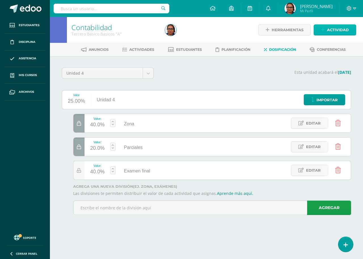
click at [332, 32] on span "Actividad" at bounding box center [338, 30] width 22 height 11
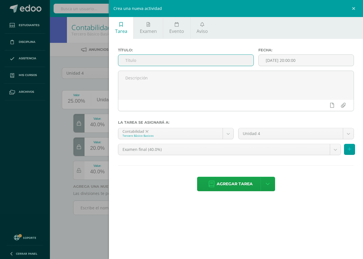
click at [225, 61] on input "text" at bounding box center [185, 60] width 135 height 11
type input "libros de clientes= Juanita y Roberto Moran"
click at [219, 149] on body "Estudiantes Disciplina Asistencia Mis cursos Archivos Soporte Centro de ayuda Ú…" at bounding box center [181, 115] width 363 height 231
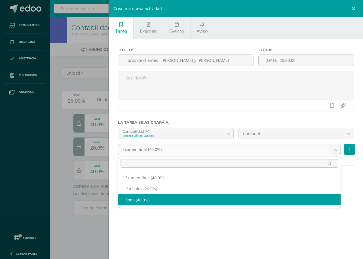
select select "192315"
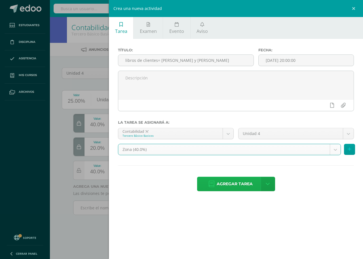
click at [242, 187] on span "Agregar tarea" at bounding box center [235, 184] width 36 height 14
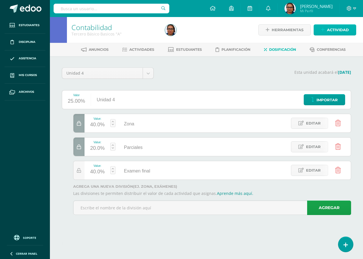
click at [341, 27] on span "Actividad" at bounding box center [338, 30] width 22 height 11
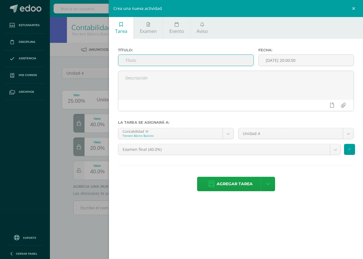
click at [193, 62] on input "text" at bounding box center [185, 60] width 135 height 11
type input "l"
type input "Libro de clientes de Rosa Valiente"
click at [237, 150] on body "Tarea asignada exitosamente Estudiantes Disciplina Asistencia Mis cursos Archiv…" at bounding box center [181, 115] width 363 height 231
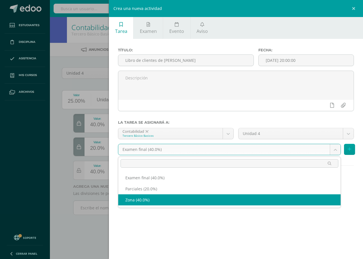
drag, startPoint x: 172, startPoint y: 200, endPoint x: 175, endPoint y: 200, distance: 3.4
select select "192315"
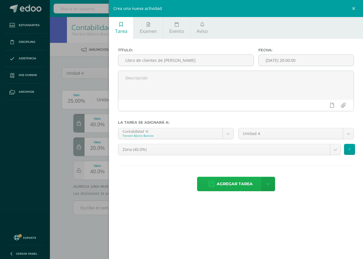
click at [248, 185] on span "Agregar tarea" at bounding box center [235, 184] width 36 height 14
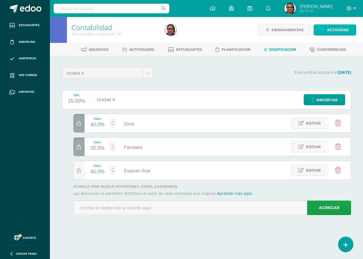
click at [336, 29] on span "Actividad" at bounding box center [338, 30] width 22 height 11
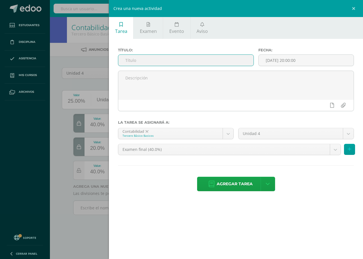
click at [199, 58] on input "text" at bounding box center [185, 60] width 135 height 11
type input "i"
type input "Libros de Proveedores"
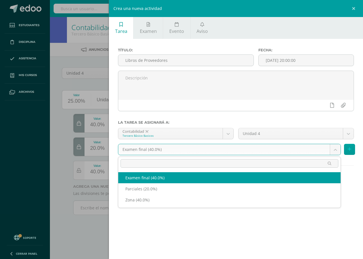
click at [229, 149] on body "Tarea asignada exitosamente Estudiantes Disciplina Asistencia Mis cursos Archiv…" at bounding box center [181, 115] width 363 height 231
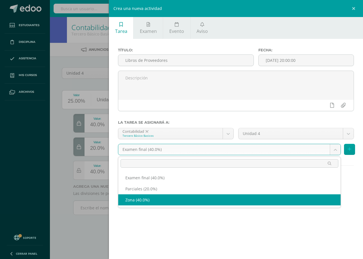
select select "192315"
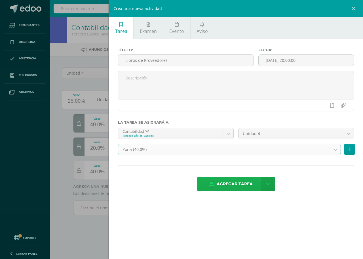
click at [239, 185] on span "Agregar tarea" at bounding box center [235, 184] width 36 height 14
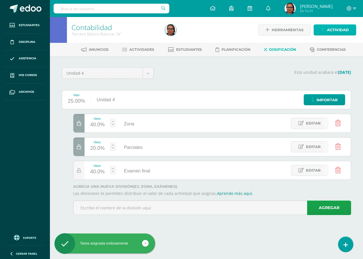
click at [346, 28] on span "Actividad" at bounding box center [338, 30] width 22 height 11
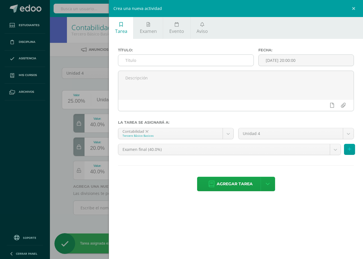
click at [190, 59] on input "text" at bounding box center [185, 60] width 135 height 11
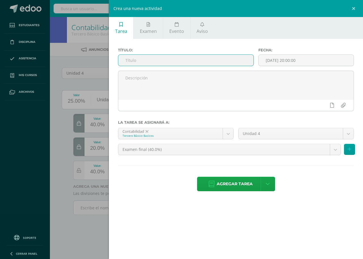
click at [200, 60] on input "text" at bounding box center [185, 60] width 135 height 11
type input "Esquema Creativo"
click at [302, 63] on input "[DATE] 20:00:00" at bounding box center [306, 60] width 95 height 11
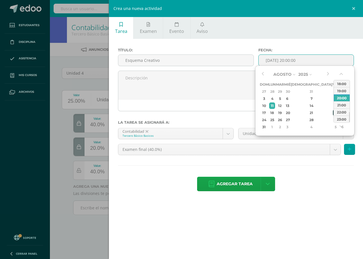
click at [333, 112] on div "22" at bounding box center [335, 113] width 5 height 7
type input "2025-08-22 20:00"
click at [306, 191] on div "Agregar tarea Agregar tarea y ocultar" at bounding box center [236, 185] width 236 height 16
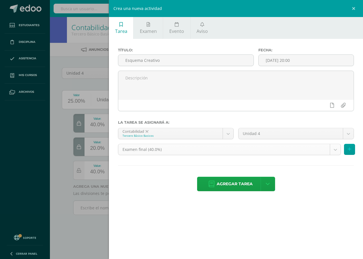
click at [200, 149] on body "Tarea asignada exitosamente Estudiantes Disciplina Asistencia Mis cursos Archiv…" at bounding box center [181, 115] width 363 height 231
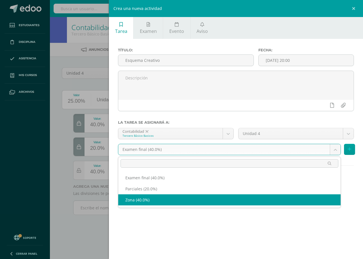
select select "192315"
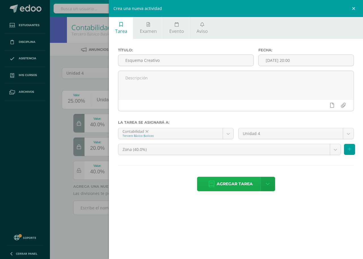
click at [233, 185] on span "Agregar tarea" at bounding box center [235, 184] width 36 height 14
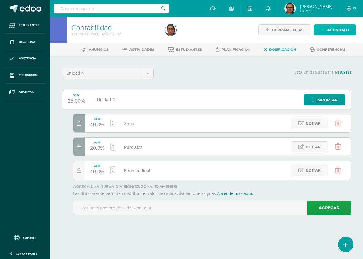
click at [342, 32] on span "Actividad" at bounding box center [338, 30] width 22 height 11
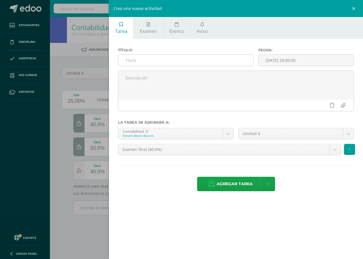
click at [210, 62] on input "text" at bounding box center [185, 60] width 135 height 11
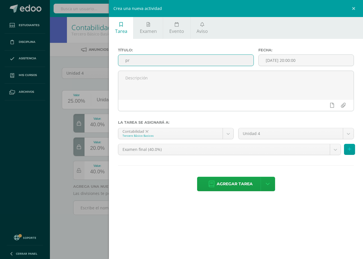
type input "p"
type input "C"
type input "B"
type input "Prueba Corta"
click at [235, 150] on body "Tarea asignada exitosamente Estudiantes Disciplina Asistencia Mis cursos Archiv…" at bounding box center [181, 115] width 363 height 231
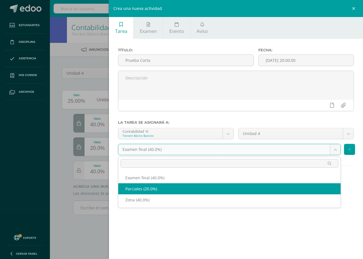
select select "192316"
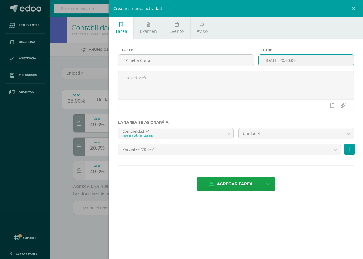
click at [324, 60] on input "[DATE] 20:00:00" at bounding box center [306, 60] width 95 height 11
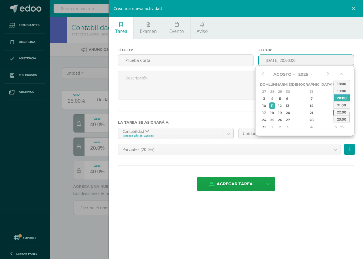
click at [333, 113] on div "22" at bounding box center [335, 113] width 5 height 7
type input "2025-08-22 20:00"
click at [311, 189] on div "Agregar tarea Agregar tarea y ocultar" at bounding box center [236, 185] width 236 height 16
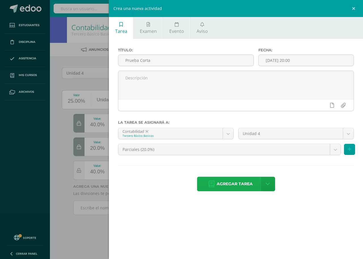
click at [241, 188] on span "Agregar tarea" at bounding box center [235, 184] width 36 height 14
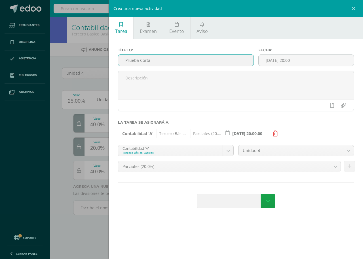
click at [165, 63] on input "Prueba Corta" at bounding box center [185, 60] width 135 height 11
type input "Prueba Corta 1"
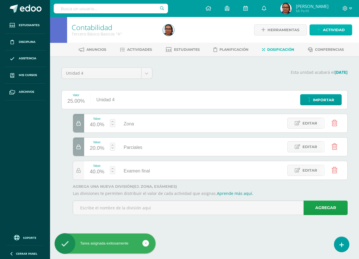
click at [336, 29] on span "Actividad" at bounding box center [334, 30] width 22 height 11
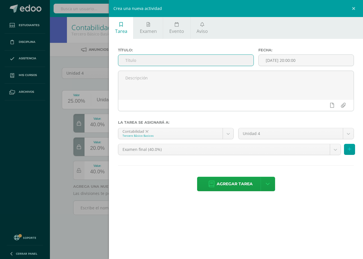
click at [208, 58] on input "text" at bounding box center [185, 60] width 135 height 11
click at [202, 57] on input "text" at bounding box center [185, 60] width 135 height 11
type input "p"
type input "Planilla de Sueldos"
click at [285, 58] on input "[DATE] 20:00:00" at bounding box center [306, 60] width 95 height 11
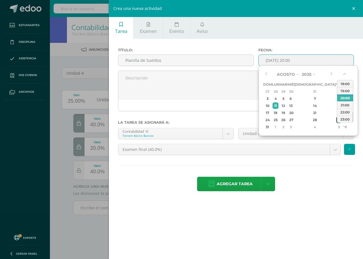
click at [337, 120] on div "29" at bounding box center [339, 120] width 5 height 7
type input "2025-08-29 20:00"
click at [320, 190] on div "Agregar tarea Agregar tarea y ocultar" at bounding box center [236, 185] width 236 height 16
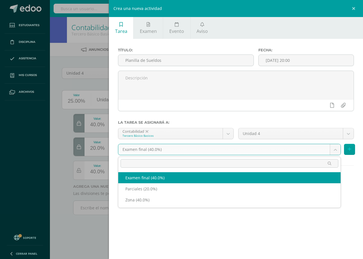
click at [238, 150] on body "Tarea asignada exitosamente Estudiantes Disciplina Asistencia Mis cursos Archiv…" at bounding box center [181, 115] width 363 height 231
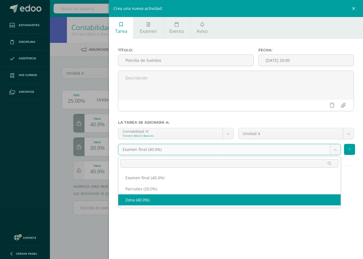
select select "192315"
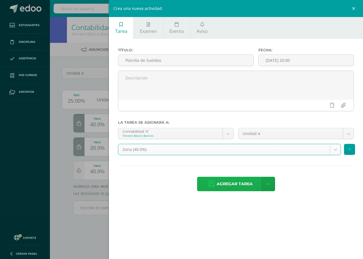
click at [250, 185] on span "Agregar tarea" at bounding box center [235, 184] width 36 height 14
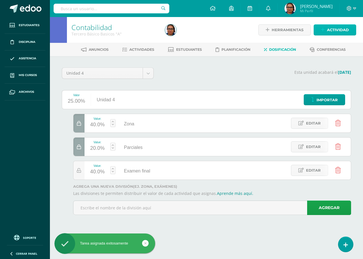
click at [345, 31] on span "Actividad" at bounding box center [338, 30] width 22 height 11
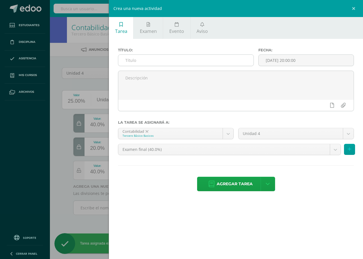
click at [189, 61] on input "text" at bounding box center [185, 60] width 135 height 11
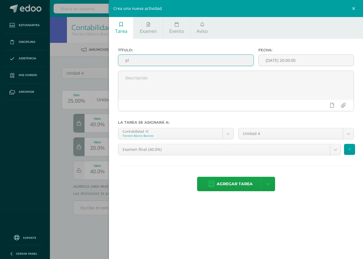
type input "p"
type input "Planilla de sueldos"
click at [304, 62] on input "[DATE] 20:00:00" at bounding box center [306, 60] width 95 height 11
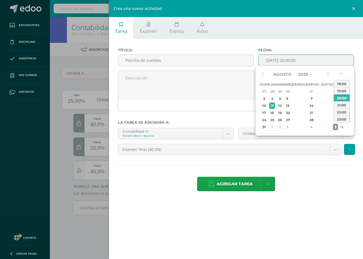
click at [333, 129] on div "5" at bounding box center [335, 127] width 5 height 7
type input "[DATE] 20:00"
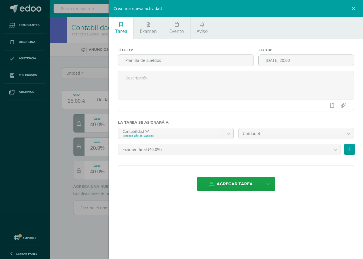
click at [318, 194] on div "Título: Planilla de sueldos Fecha: 2025-09-05 20:00 La tarea se asignará a: Con…" at bounding box center [236, 120] width 254 height 163
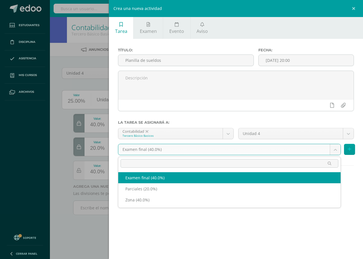
click at [232, 149] on body "Tarea asignada exitosamente Estudiantes Disciplina Asistencia Mis cursos Archiv…" at bounding box center [181, 115] width 363 height 231
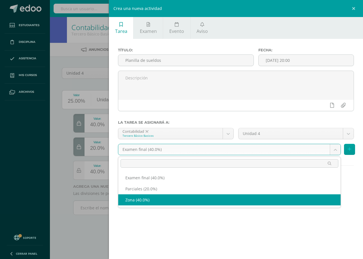
select select "192315"
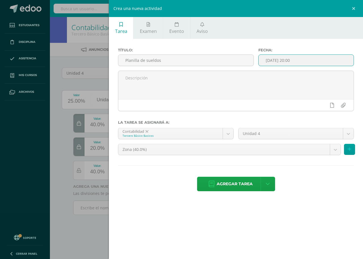
click at [281, 60] on input "2025-09-05 20:00" at bounding box center [306, 60] width 95 height 11
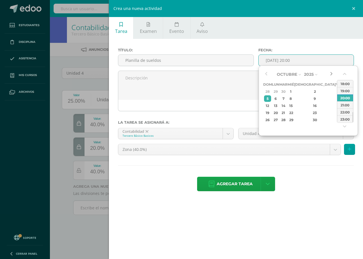
click at [331, 76] on button "button" at bounding box center [332, 74] width 6 height 9
click at [266, 72] on button "button" at bounding box center [267, 74] width 6 height 9
click at [337, 106] on div "19" at bounding box center [339, 106] width 5 height 7
type input "2025-09-19 20:00"
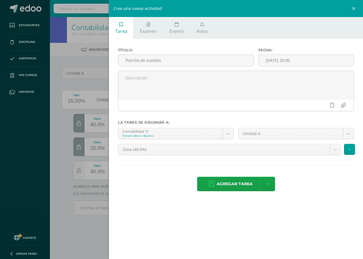
click at [305, 184] on div "Agregar tarea Agregar tarea y ocultar" at bounding box center [236, 185] width 236 height 16
click at [246, 183] on span "Agregar tarea" at bounding box center [235, 184] width 36 height 14
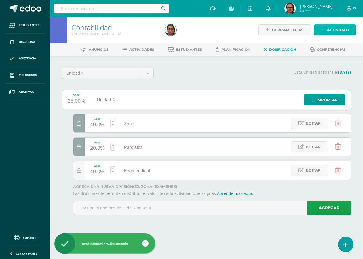
click at [343, 31] on span "Actividad" at bounding box center [338, 30] width 22 height 11
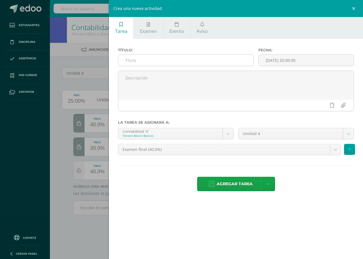
click at [204, 57] on input "text" at bounding box center [185, 60] width 135 height 11
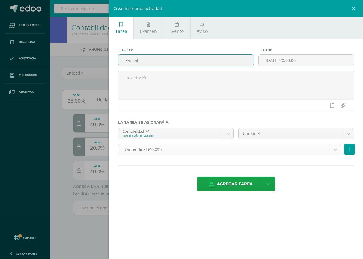
type input "Parcial II"
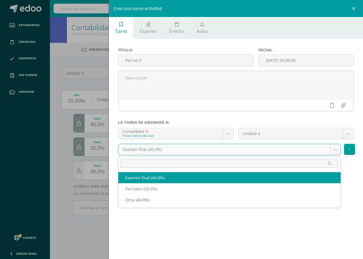
click at [193, 150] on body "Tarea asignada exitosamente Estudiantes Disciplina Asistencia Mis cursos Archiv…" at bounding box center [181, 115] width 363 height 231
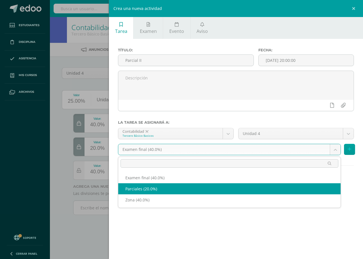
select select "192316"
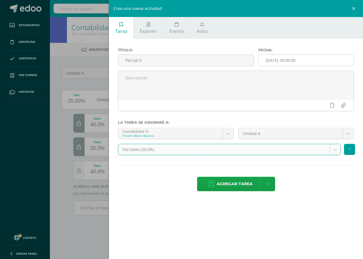
click at [288, 58] on input "[DATE] 20:00:00" at bounding box center [306, 60] width 95 height 11
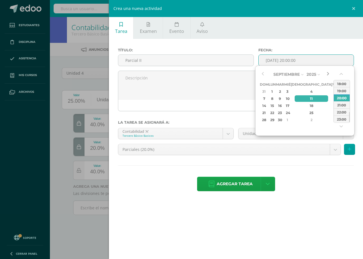
click at [328, 75] on button "button" at bounding box center [328, 74] width 6 height 9
click at [333, 114] on div "26" at bounding box center [335, 113] width 5 height 7
type input "2025-09-26 20:00"
click at [326, 180] on div "Agregar tarea Agregar tarea y ocultar" at bounding box center [236, 185] width 236 height 16
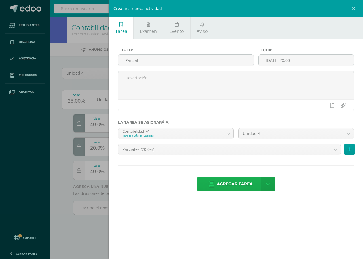
click at [229, 185] on span "Agregar tarea" at bounding box center [235, 184] width 36 height 14
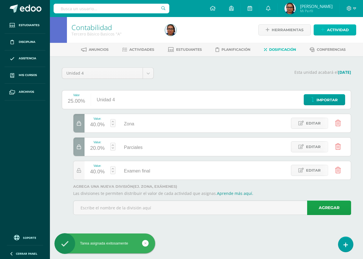
click at [338, 30] on span "Actividad" at bounding box center [338, 30] width 22 height 11
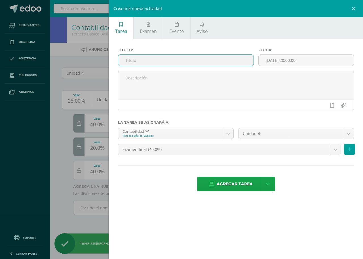
click at [207, 61] on input "text" at bounding box center [185, 60] width 135 height 11
type input "e"
type input "c"
type input "e"
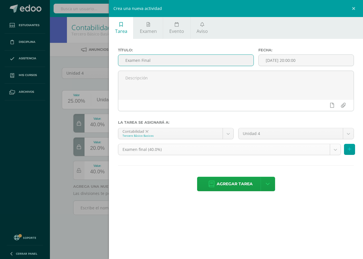
type input "Examen Final"
click at [212, 149] on body "Tarea asignada exitosamente Estudiantes Disciplina Asistencia Mis cursos Archiv…" at bounding box center [181, 115] width 363 height 231
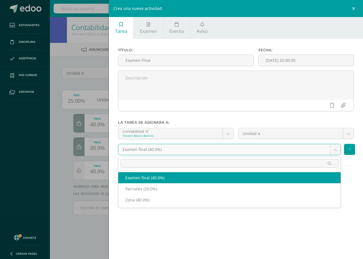
select select "192317"
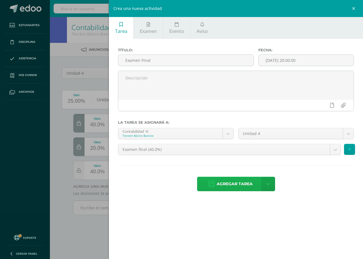
click at [236, 185] on span "Agregar tarea" at bounding box center [235, 184] width 36 height 14
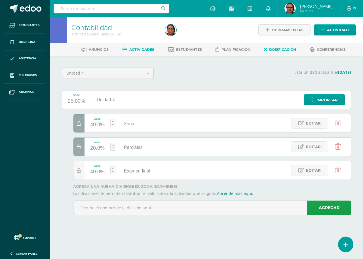
click at [141, 50] on span "Actividades" at bounding box center [141, 49] width 25 height 4
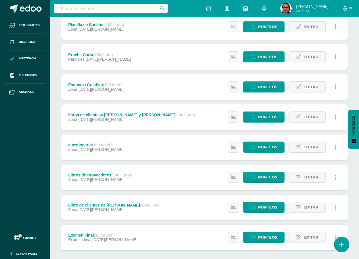
scroll to position [170, 0]
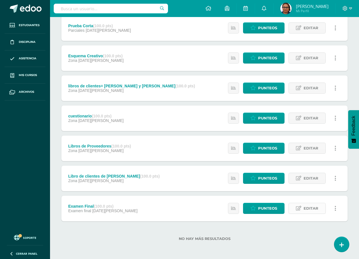
click at [308, 209] on span "Editar" at bounding box center [310, 208] width 15 height 11
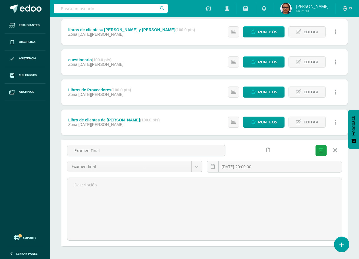
scroll to position [226, 0]
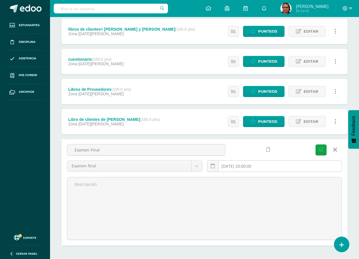
click at [255, 165] on input "[DATE] 20:00:00" at bounding box center [274, 166] width 135 height 11
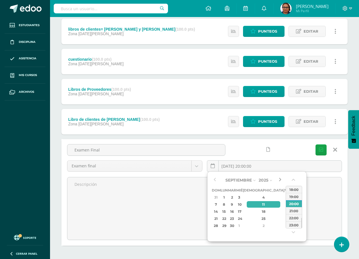
click at [279, 181] on button "button" at bounding box center [280, 180] width 6 height 9
click at [285, 204] on div "10" at bounding box center [287, 204] width 5 height 7
type input "2025-10-10 20:00"
click at [321, 150] on icon "submit" at bounding box center [321, 150] width 4 height 5
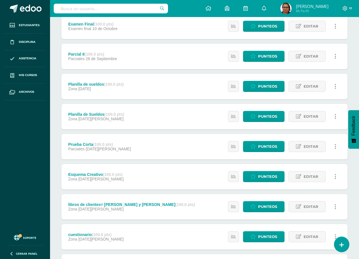
scroll to position [85, 0]
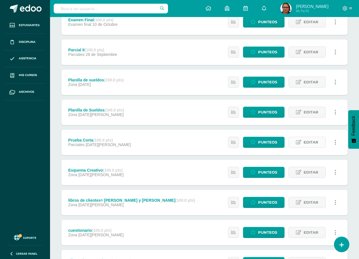
click at [309, 146] on span "Editar" at bounding box center [310, 142] width 15 height 11
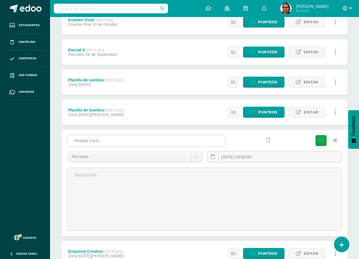
click at [111, 139] on input "Prueba Corta" at bounding box center [146, 140] width 158 height 11
type input "Prueba Corta i"
click at [323, 140] on button "Guardar" at bounding box center [320, 140] width 11 height 11
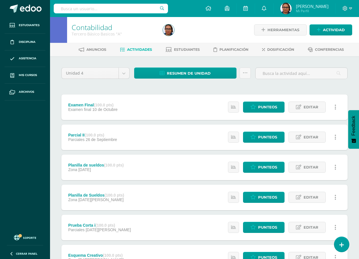
scroll to position [168, 0]
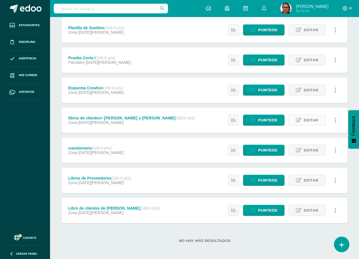
click at [311, 120] on span "Editar" at bounding box center [310, 120] width 15 height 11
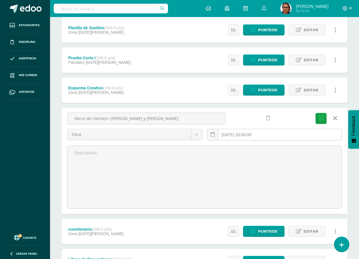
click at [263, 136] on input "[DATE] 20:00:00" at bounding box center [274, 134] width 135 height 11
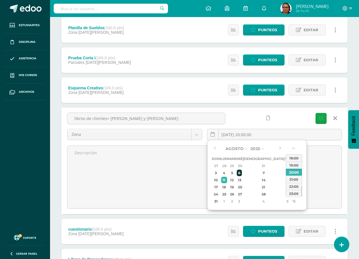
click at [242, 173] on div "6" at bounding box center [239, 173] width 5 height 7
click at [257, 173] on div "7" at bounding box center [263, 173] width 34 height 7
type input "[DATE] 20:00"
click at [333, 210] on div "libros de clientes= Juanita y Roberto Moran Zona Examen final Parciales Zona 20…" at bounding box center [204, 161] width 286 height 107
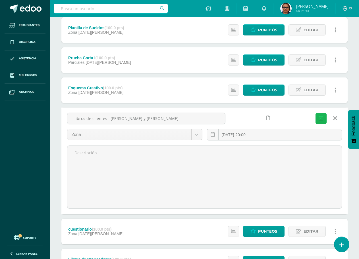
click at [320, 119] on icon "submit" at bounding box center [321, 118] width 4 height 5
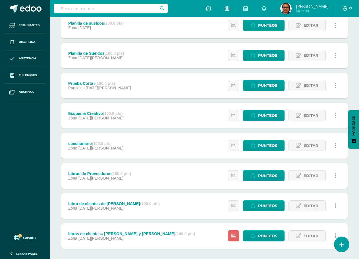
scroll to position [170, 0]
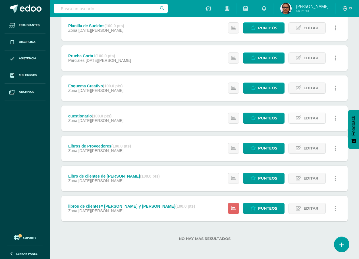
click at [308, 118] on span "Editar" at bounding box center [310, 118] width 15 height 11
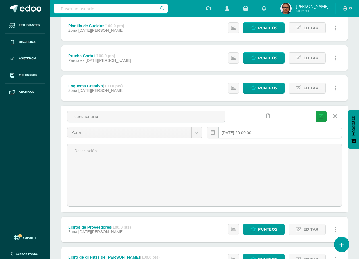
click at [253, 133] on input "[DATE] 20:00:00" at bounding box center [274, 132] width 135 height 11
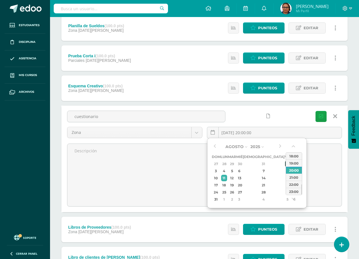
click at [285, 165] on div "1" at bounding box center [287, 164] width 5 height 7
type input "2025-08-01 20:00"
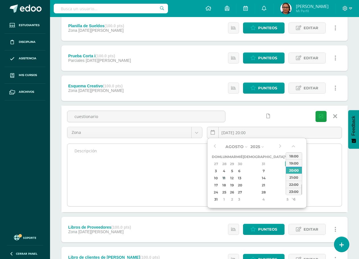
click at [316, 197] on textarea at bounding box center [204, 175] width 274 height 62
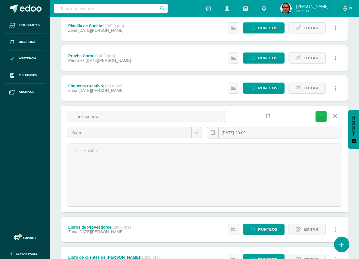
click at [323, 114] on button "Guardar" at bounding box center [320, 116] width 11 height 11
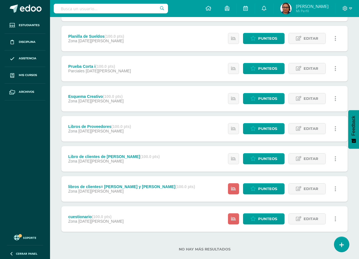
scroll to position [168, 0]
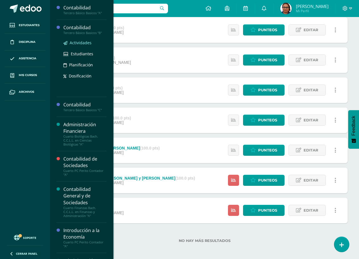
click at [78, 43] on span "Actividades" at bounding box center [81, 42] width 22 height 5
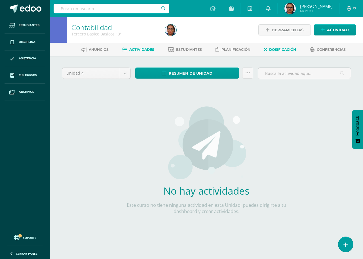
click at [287, 48] on span "Dosificación" at bounding box center [282, 49] width 27 height 4
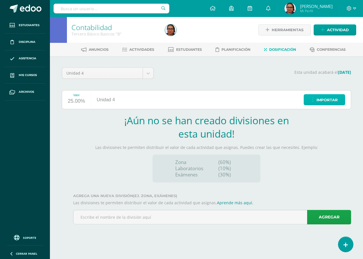
click at [325, 102] on span "Importar" at bounding box center [327, 100] width 21 height 11
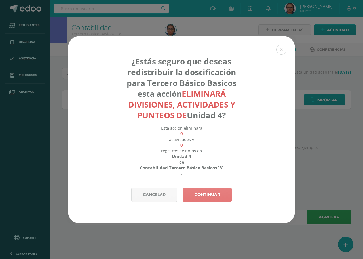
click at [214, 198] on link "Continuar" at bounding box center [207, 195] width 49 height 14
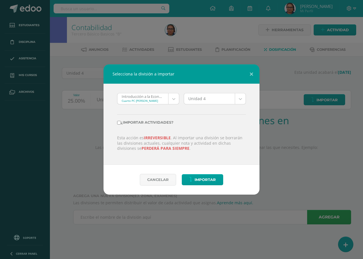
click at [117, 121] on input "¿Importar actividades?" at bounding box center [119, 123] width 4 height 4
checkbox input "true"
click at [176, 101] on body "Selecciona la división a importar Introducción a la Economía 'A' Cuarto PC Peri…" at bounding box center [181, 120] width 363 height 241
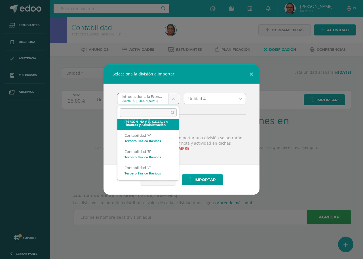
scroll to position [205, 0]
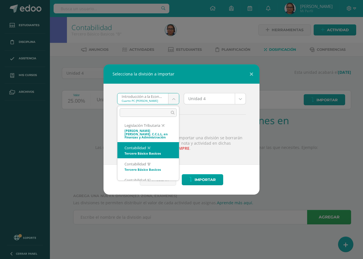
select select "4637"
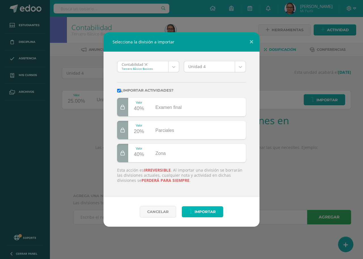
click at [200, 215] on span "Importar" at bounding box center [205, 212] width 21 height 11
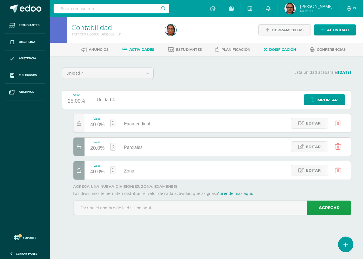
click at [141, 49] on span "Actividades" at bounding box center [141, 49] width 25 height 4
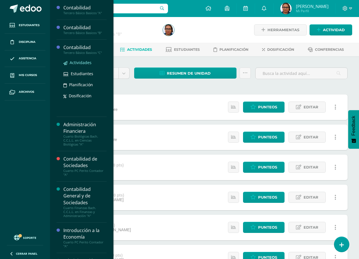
click at [87, 63] on span "Actividades" at bounding box center [81, 62] width 22 height 5
click at [91, 49] on div "Contabilidad" at bounding box center [84, 47] width 43 height 7
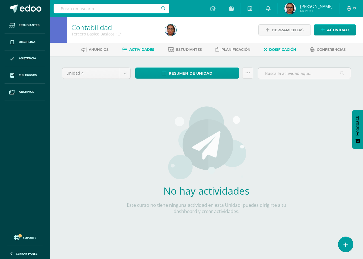
click at [288, 49] on span "Dosificación" at bounding box center [282, 49] width 27 height 4
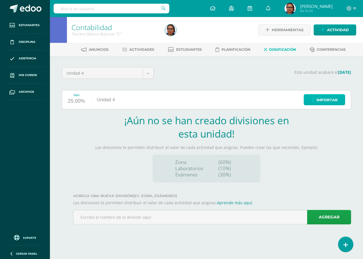
click at [324, 102] on span "Importar" at bounding box center [327, 100] width 21 height 11
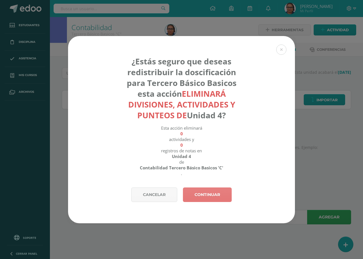
click at [213, 197] on link "Continuar" at bounding box center [207, 195] width 49 height 14
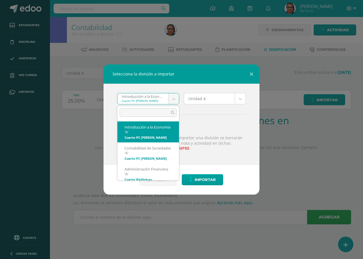
click at [175, 100] on body "Selecciona la división a importar Introducción a la Economía 'A' Cuarto PC Peri…" at bounding box center [181, 120] width 363 height 241
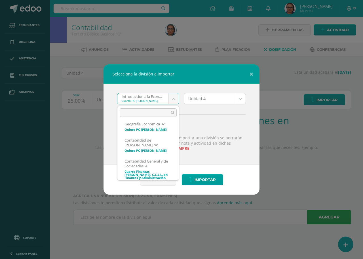
scroll to position [199, 0]
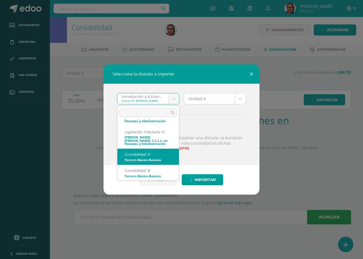
select select "4637"
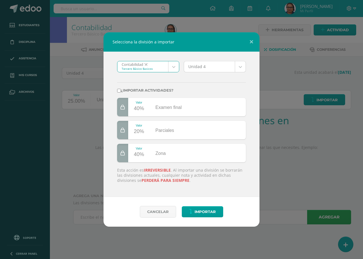
click at [118, 89] on input "¿Importar actividades?" at bounding box center [119, 91] width 4 height 4
checkbox input "true"
click at [200, 213] on span "Importar" at bounding box center [205, 212] width 21 height 11
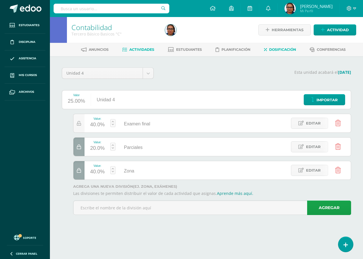
click at [142, 49] on span "Actividades" at bounding box center [141, 49] width 25 height 4
